Goal: Transaction & Acquisition: Register for event/course

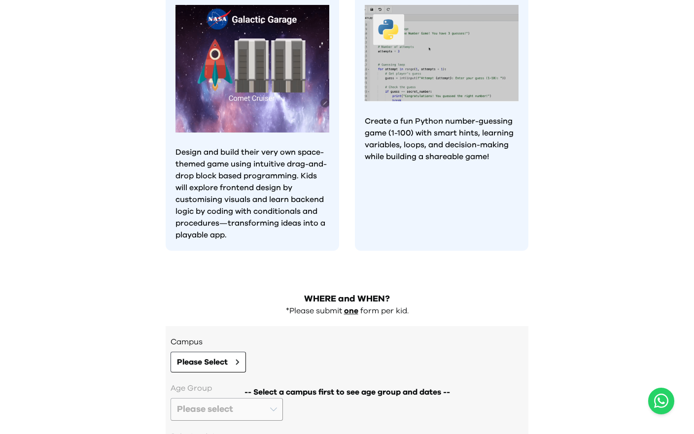
scroll to position [802, 0]
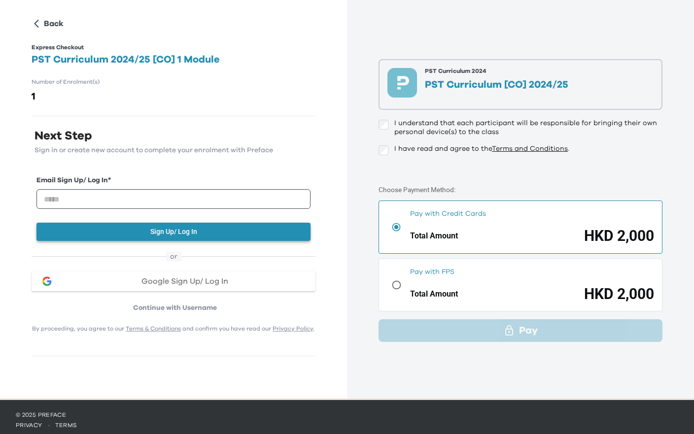
scroll to position [42, 0]
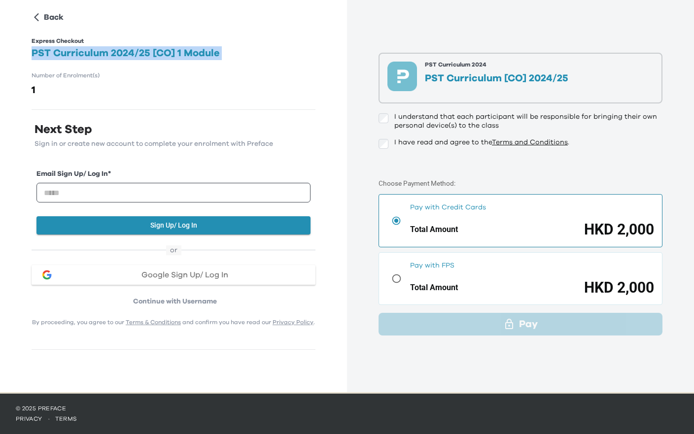
drag, startPoint x: 31, startPoint y: 51, endPoint x: 227, endPoint y: 64, distance: 196.6
click at [227, 64] on div "Back Express Checkout PST Curriculum 2024/25 [CO] 1 Module Number of Enrolment(…" at bounding box center [174, 158] width 284 height 384
click at [219, 52] on h2 "PST Curriculum 2024/25 [CO] 1 Module" at bounding box center [174, 53] width 284 height 14
drag, startPoint x: 228, startPoint y: 52, endPoint x: 16, endPoint y: 54, distance: 212.0
click at [16, 54] on div "Back Express Checkout PST Curriculum 2024/25 [CO] 1 Module Number of Enrolment(…" at bounding box center [173, 170] width 347 height 425
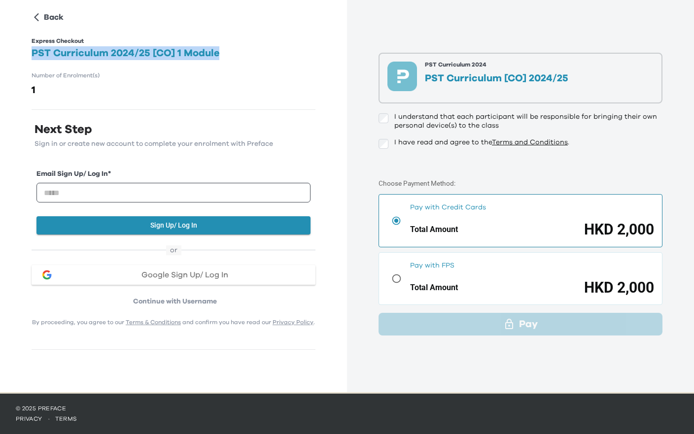
click at [163, 50] on h2 "PST Curriculum 2024/25 [CO] 1 Module" at bounding box center [174, 53] width 284 height 14
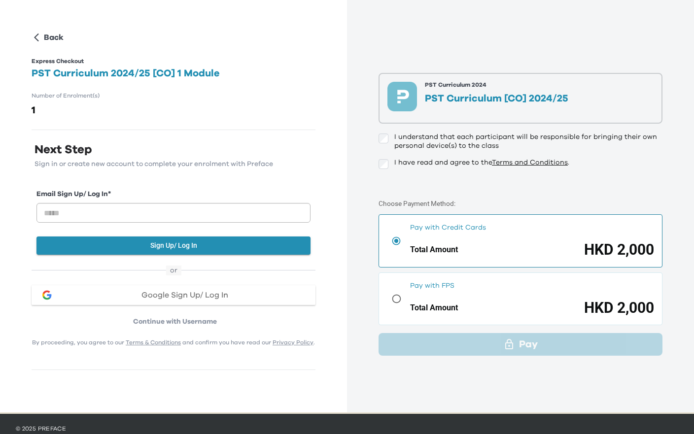
scroll to position [0, 0]
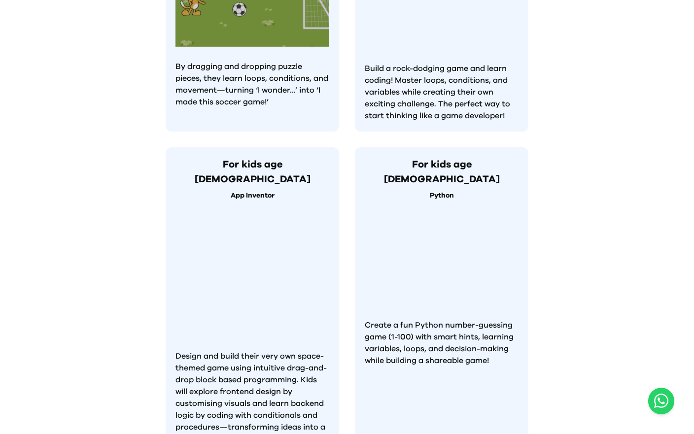
scroll to position [864, 0]
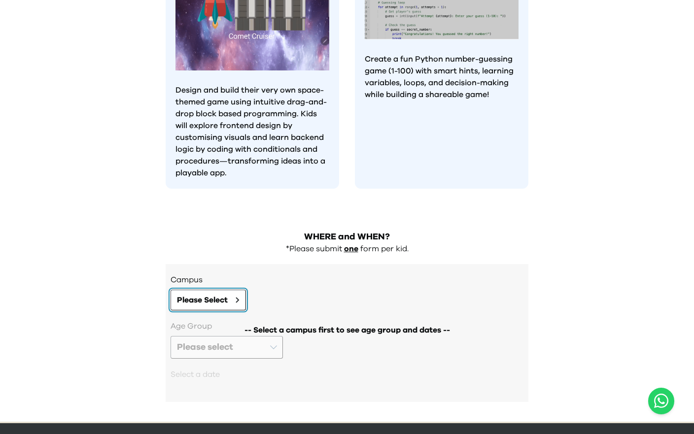
click at [205, 290] on button "Please Select" at bounding box center [208, 300] width 75 height 21
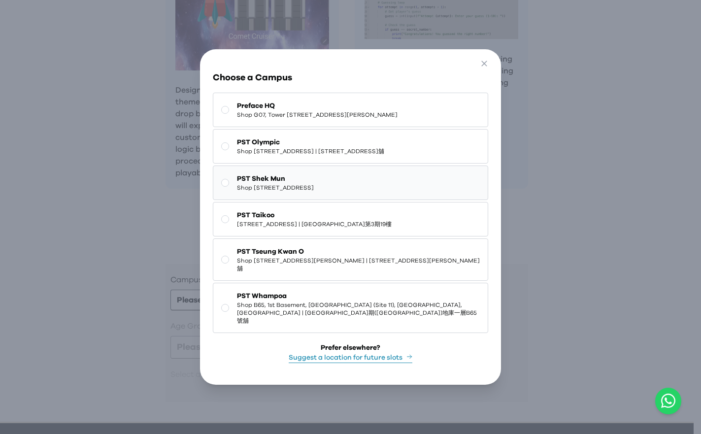
click at [314, 192] on span "Shop 227, 2/F, Kings Wing Plaza 1, No.3 On Kwan Street, Shek Mun | 石門安群街3號京瑞廣場一…" at bounding box center [275, 188] width 77 height 8
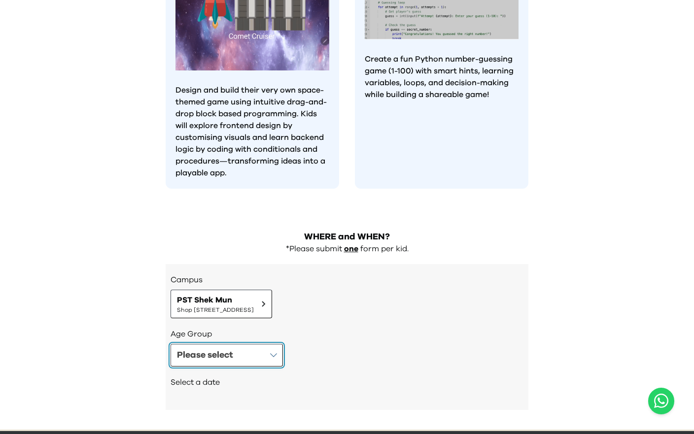
click at [238, 344] on button "Please select" at bounding box center [227, 355] width 112 height 23
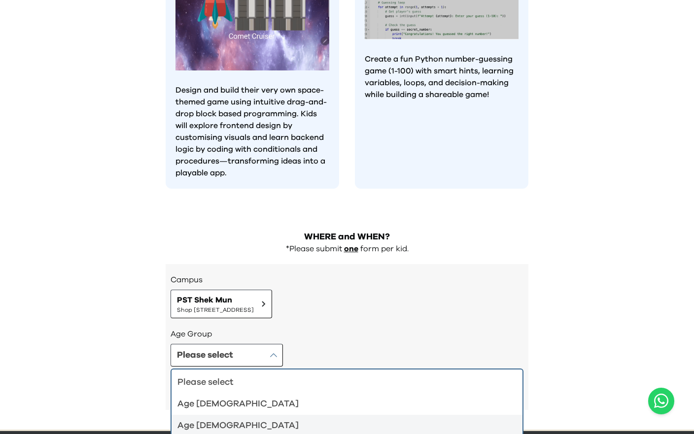
click at [263, 393] on li "Age 4-5" at bounding box center [347, 404] width 351 height 22
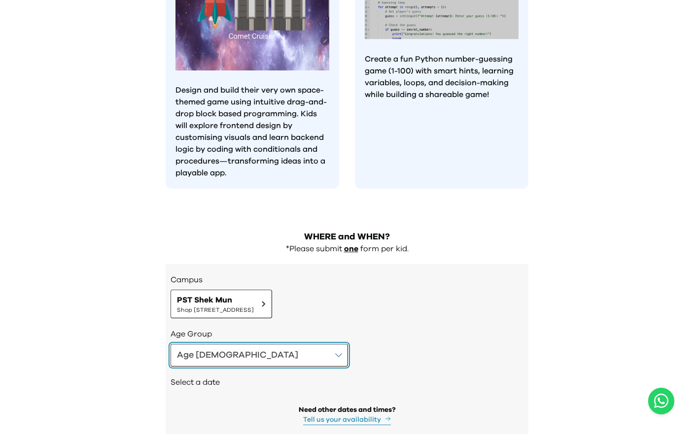
scroll to position [897, 0]
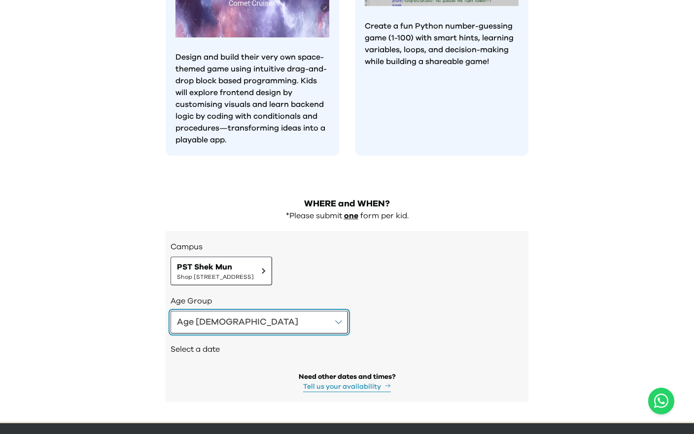
click at [251, 311] on button "Age 4-5" at bounding box center [259, 322] width 177 height 23
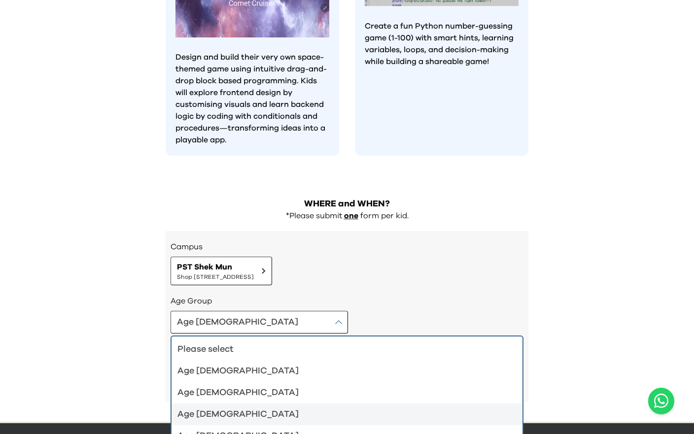
click at [251, 408] on div "Age 8-9" at bounding box center [340, 415] width 327 height 14
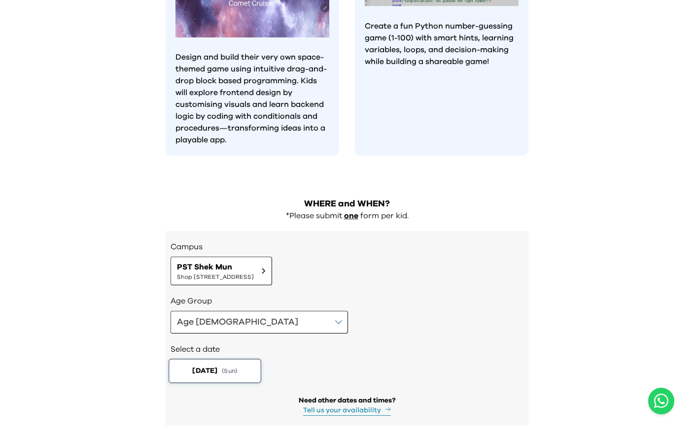
click at [230, 359] on button "2025-08-17 ( Sun )" at bounding box center [215, 371] width 93 height 25
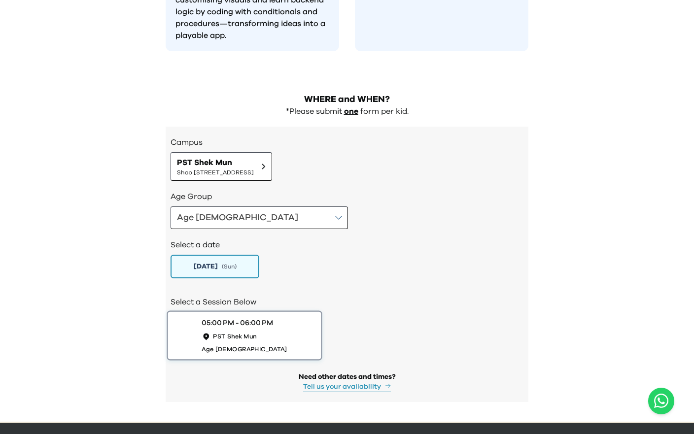
click at [267, 311] on button "05:00 PM - 06:00 PM PST Shek Mun Age 8 to 9" at bounding box center [244, 336] width 155 height 50
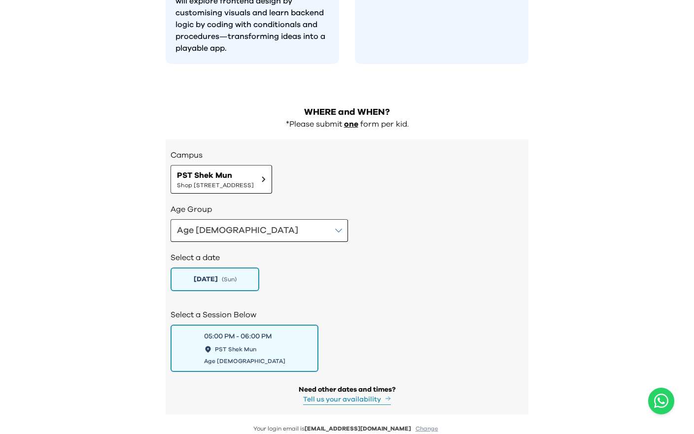
scroll to position [999, 0]
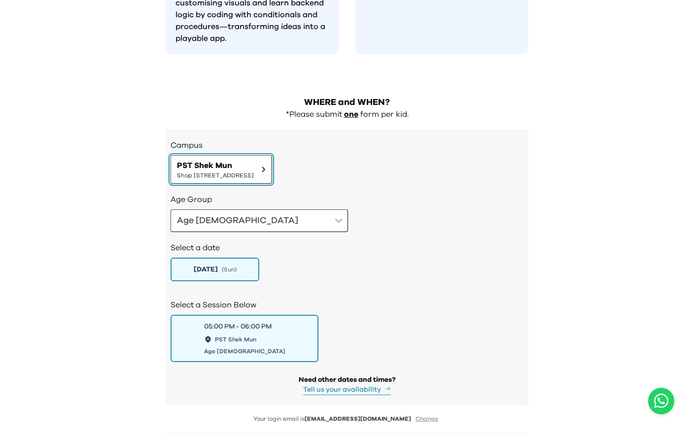
click at [217, 172] on span "Shop 227, 2/F, Kings Wing Plaza 1, No.3 On Kwan Street, Shek Mun | 石門安群街3號京瑞廣場一…" at bounding box center [215, 176] width 77 height 8
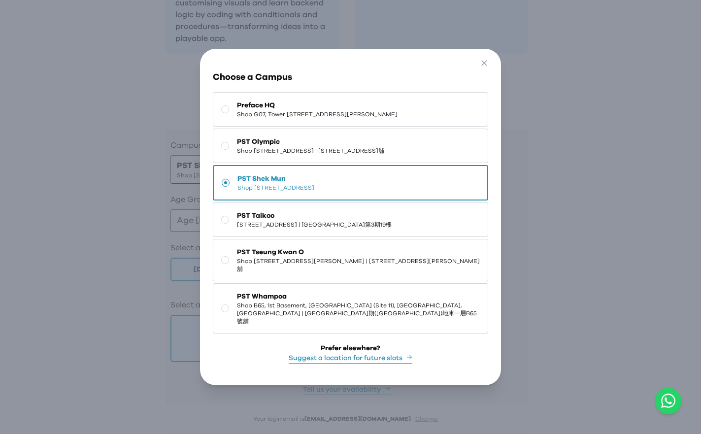
click at [294, 192] on span "Shop 227, 2/F, Kings Wing Plaza 1, No.3 On Kwan Street, Shek Mun | 石門安群街3號京瑞廣場一…" at bounding box center [276, 188] width 77 height 8
